Goal: Task Accomplishment & Management: Manage account settings

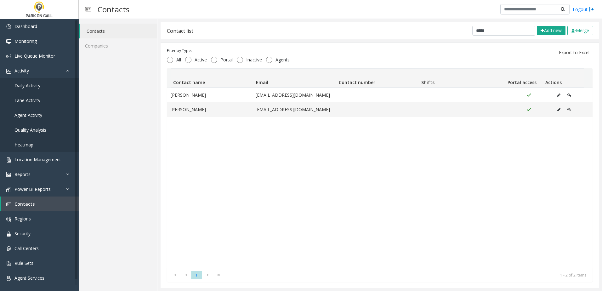
scroll to position [0, 0]
click at [567, 109] on icon "Data table" at bounding box center [569, 109] width 4 height 4
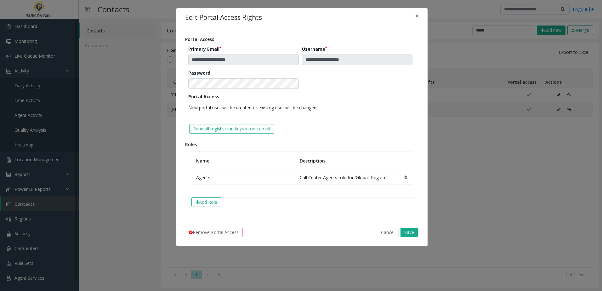
click at [176, 291] on div "**********" at bounding box center [301, 145] width 602 height 291
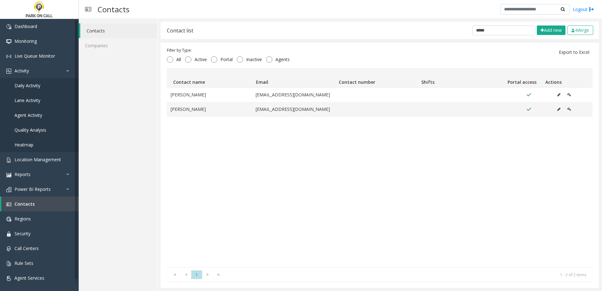
click at [509, 161] on div "[PERSON_NAME] [EMAIL_ADDRESS][DOMAIN_NAME] [PERSON_NAME] [EMAIL_ADDRESS][DOMAIN…" at bounding box center [380, 177] width 426 height 180
click at [567, 109] on icon "Data table" at bounding box center [569, 109] width 4 height 4
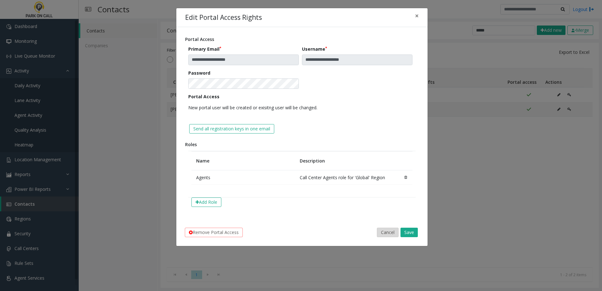
click at [380, 229] on button "Cancel" at bounding box center [388, 232] width 22 height 9
